Goal: Task Accomplishment & Management: Use online tool/utility

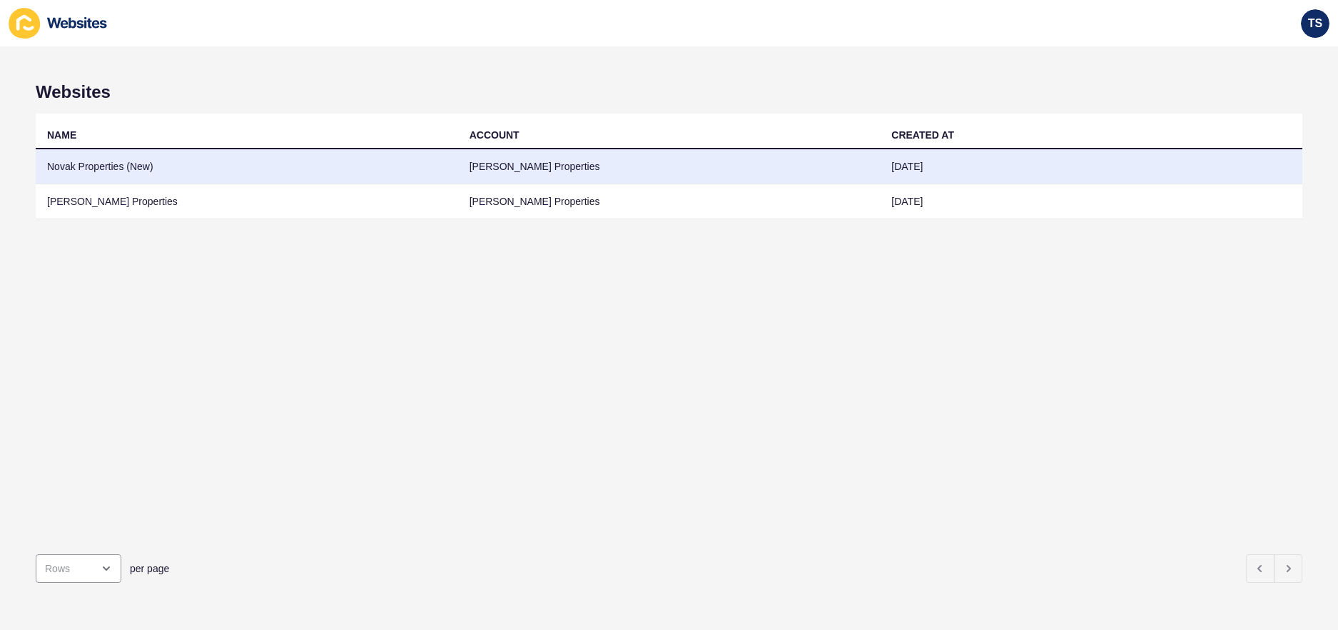
click at [125, 168] on td "Novak Properties (New)" at bounding box center [247, 166] width 423 height 35
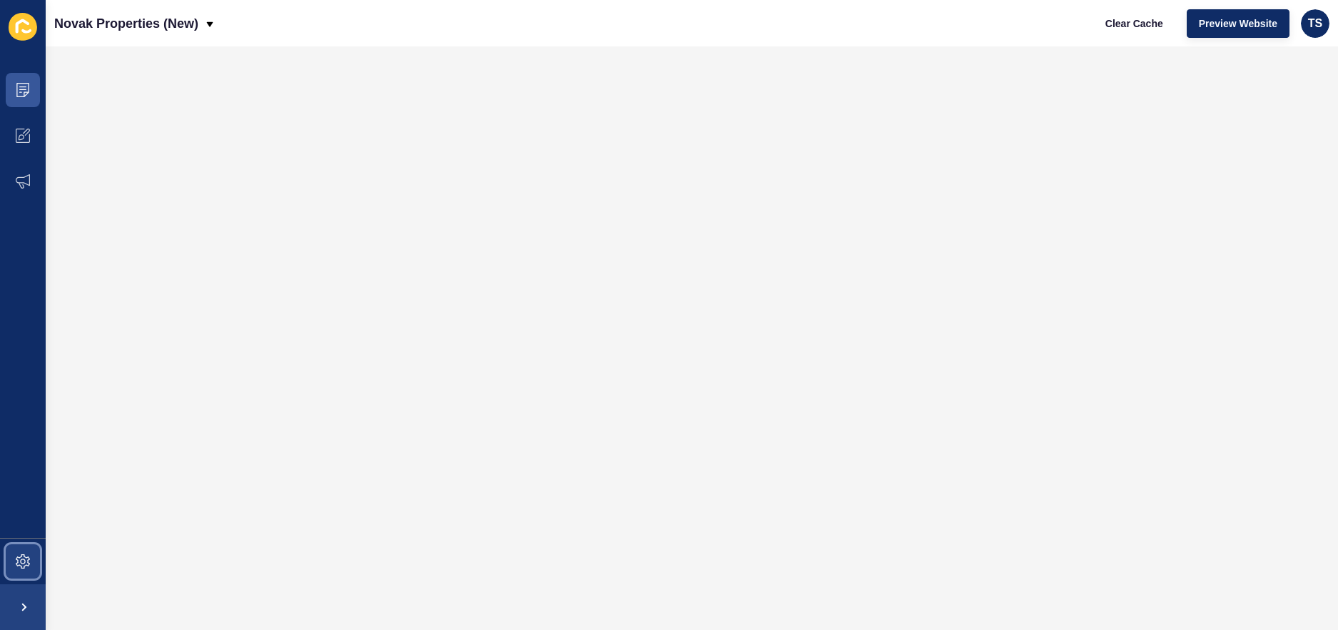
click at [28, 555] on icon at bounding box center [23, 561] width 14 height 14
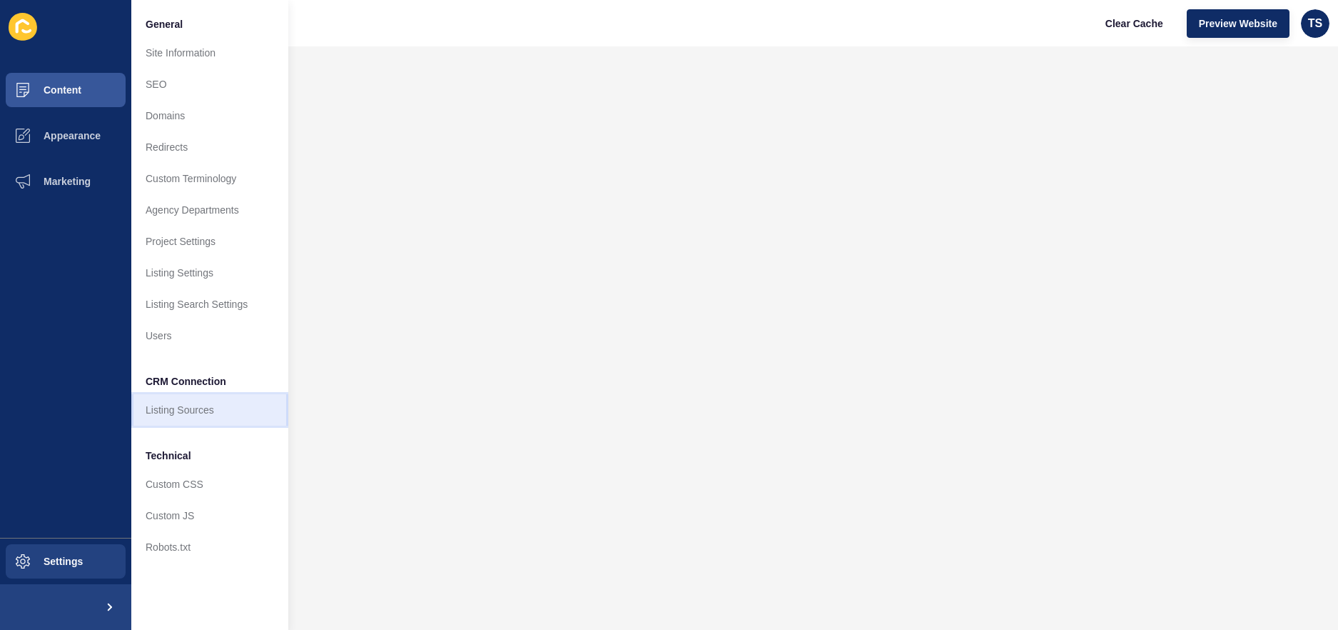
click at [198, 412] on link "Listing Sources" at bounding box center [209, 409] width 157 height 31
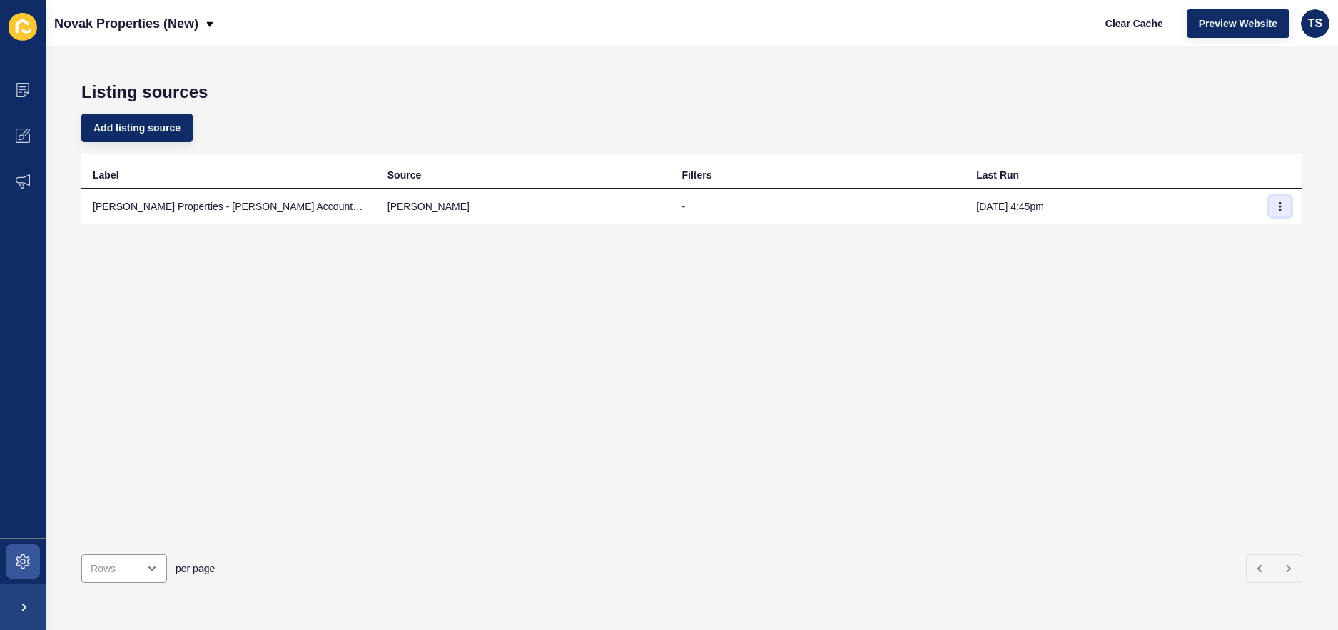
click at [1279, 207] on icon "button" at bounding box center [1280, 206] width 9 height 9
click at [1231, 234] on link "Sync now" at bounding box center [1241, 234] width 100 height 31
